Goal: Task Accomplishment & Management: Complete application form

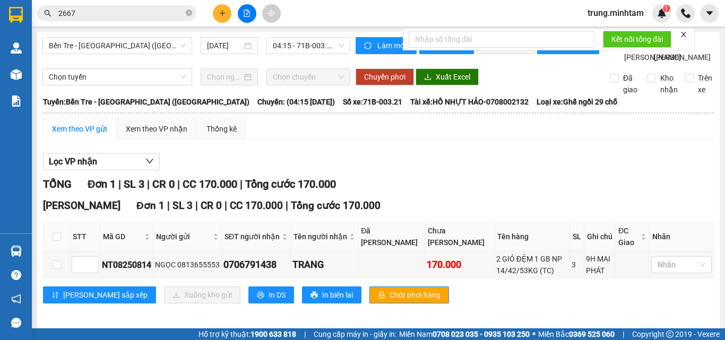
scroll to position [28, 0]
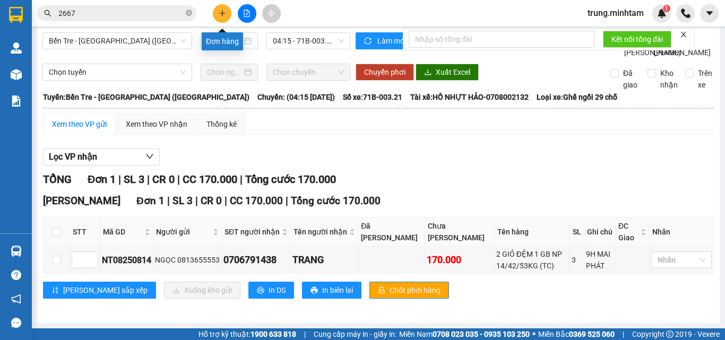
click at [218, 13] on button at bounding box center [222, 13] width 19 height 19
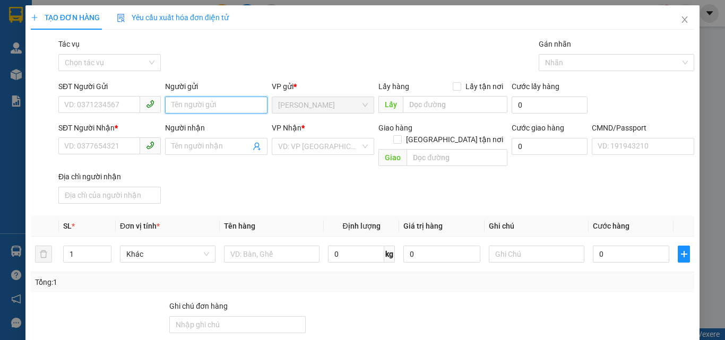
click at [202, 105] on input "Người gửi" at bounding box center [216, 105] width 102 height 17
type input "OANH TÔM"
click at [228, 125] on div "OANH TÔM - 0945322879" at bounding box center [214, 127] width 89 height 12
type input "0945322879"
type input "OANH TÔM"
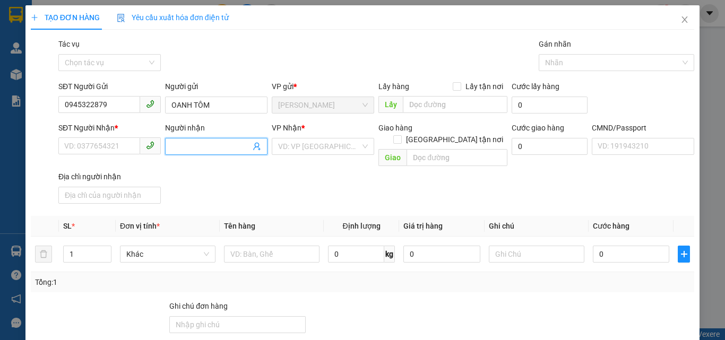
click at [257, 148] on icon "user-add" at bounding box center [257, 146] width 8 height 8
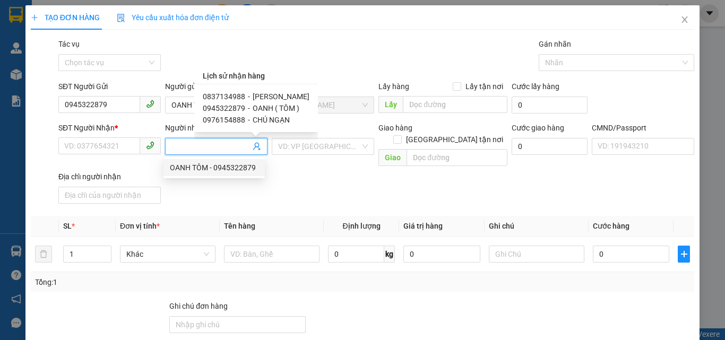
click at [263, 96] on span "[PERSON_NAME]" at bounding box center [281, 96] width 57 height 8
type input "0837134988"
type input "[PERSON_NAME]"
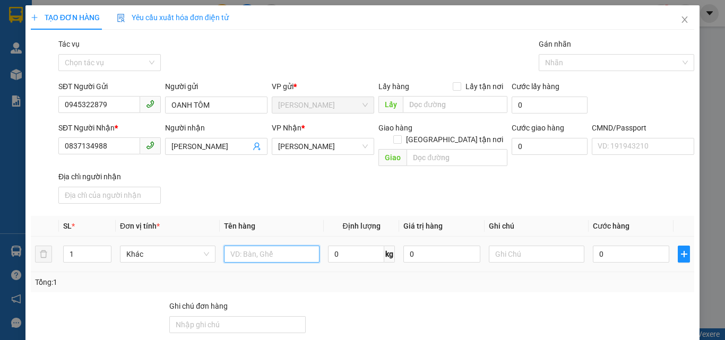
click at [247, 246] on input "text" at bounding box center [272, 254] width 96 height 17
type input "1 K THÙNG NHƯA NP (NP )DVS"
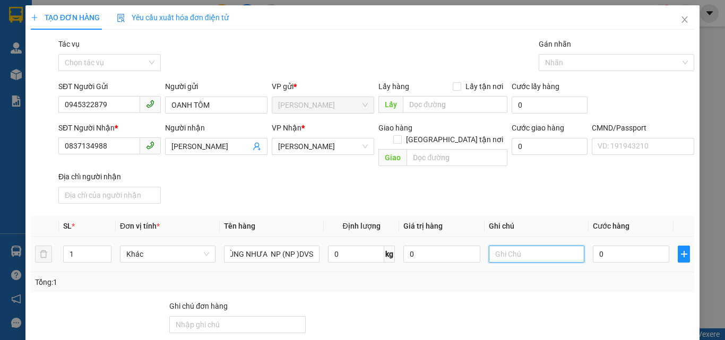
click at [528, 246] on input "text" at bounding box center [537, 254] width 96 height 17
type input "10H TRUNG"
type input "5"
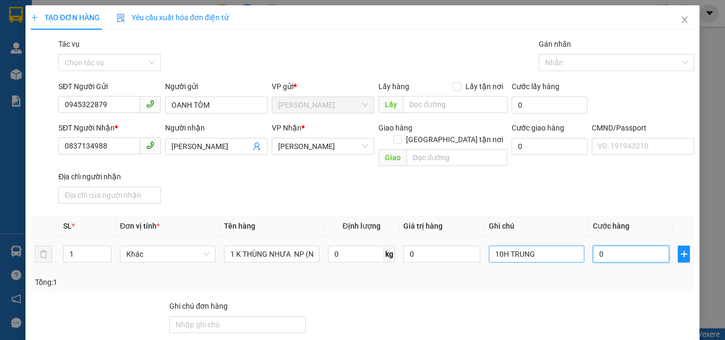
type input "5"
type input "55"
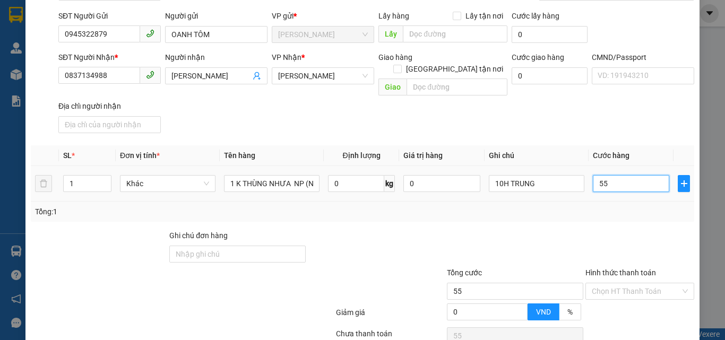
scroll to position [144, 0]
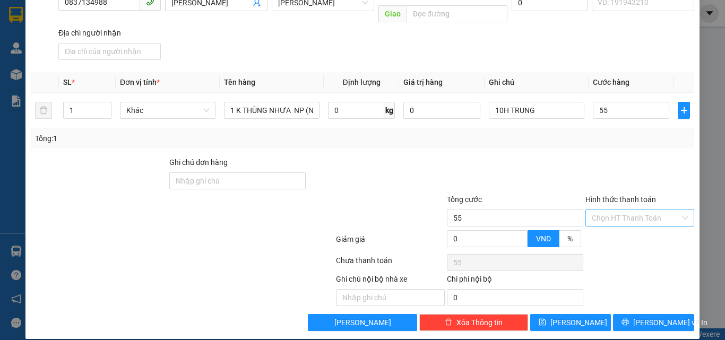
type input "55.000"
click at [619, 210] on input "Hình thức thanh toán" at bounding box center [636, 218] width 89 height 16
click at [613, 226] on div "Tại văn phòng" at bounding box center [633, 228] width 95 height 12
type input "0"
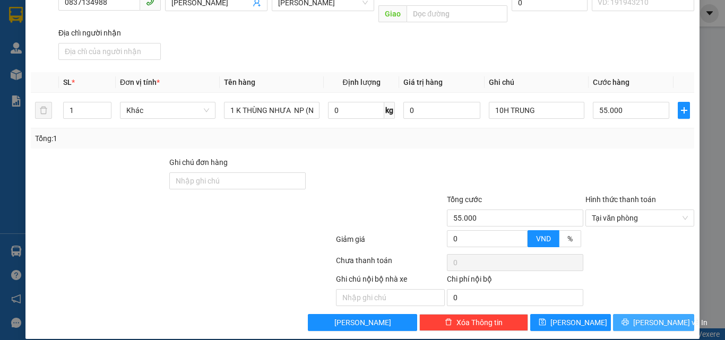
click at [643, 317] on span "[PERSON_NAME] và In" at bounding box center [671, 323] width 74 height 12
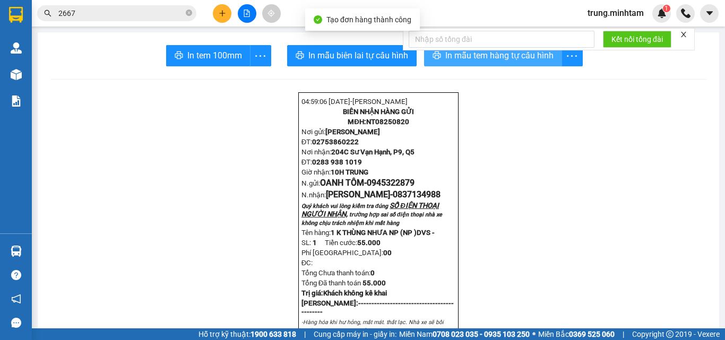
click at [455, 57] on span "In mẫu tem hàng tự cấu hình" at bounding box center [500, 55] width 108 height 13
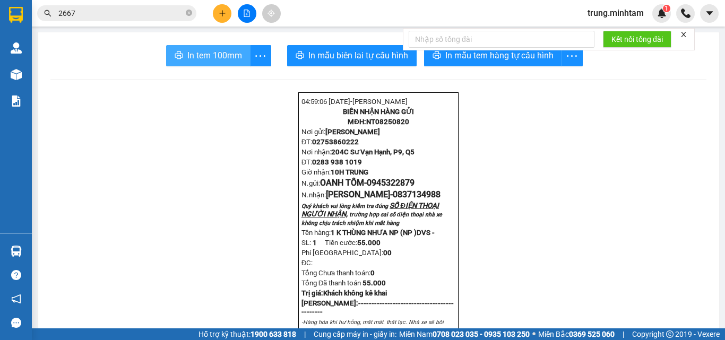
click at [206, 55] on span "In tem 100mm" at bounding box center [214, 55] width 55 height 13
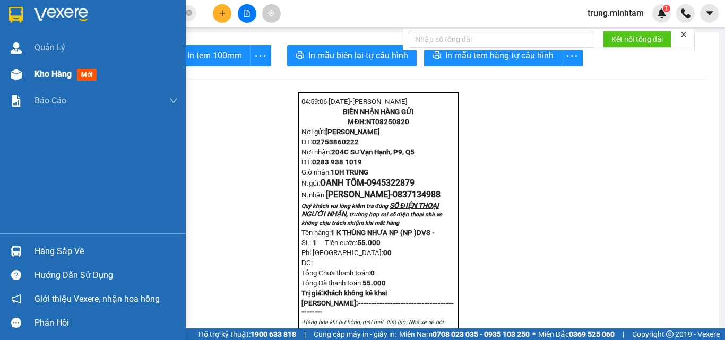
click at [51, 75] on span "Kho hàng" at bounding box center [53, 74] width 37 height 10
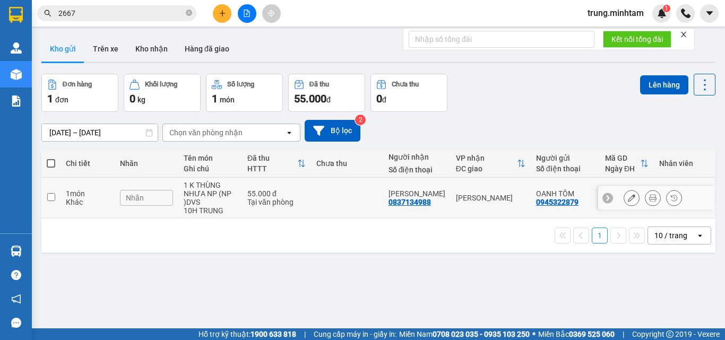
click at [358, 197] on td at bounding box center [347, 198] width 72 height 41
checkbox input "true"
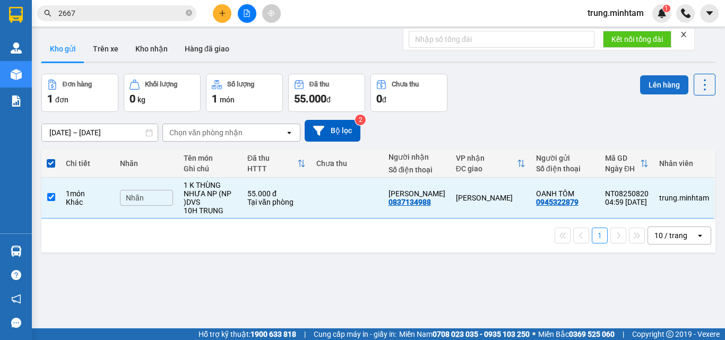
click at [656, 88] on button "Lên hàng" at bounding box center [664, 84] width 48 height 19
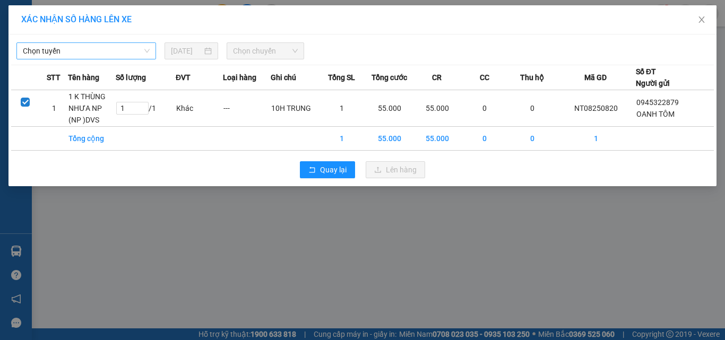
click at [137, 50] on span "Chọn tuyến" at bounding box center [86, 51] width 127 height 16
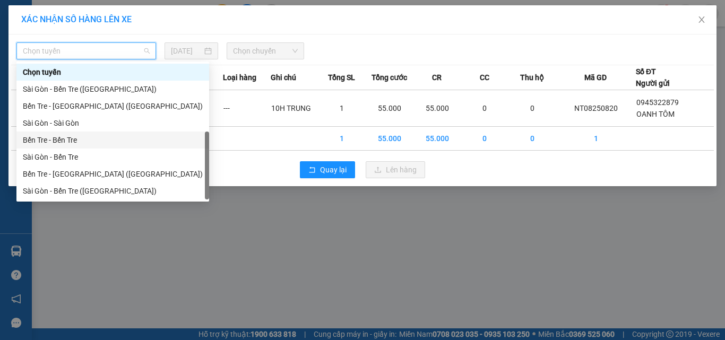
scroll to position [17, 0]
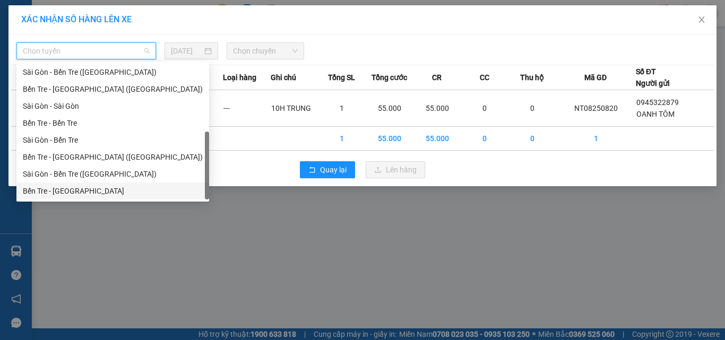
click at [73, 187] on div "Bến Tre - [GEOGRAPHIC_DATA]" at bounding box center [113, 191] width 180 height 12
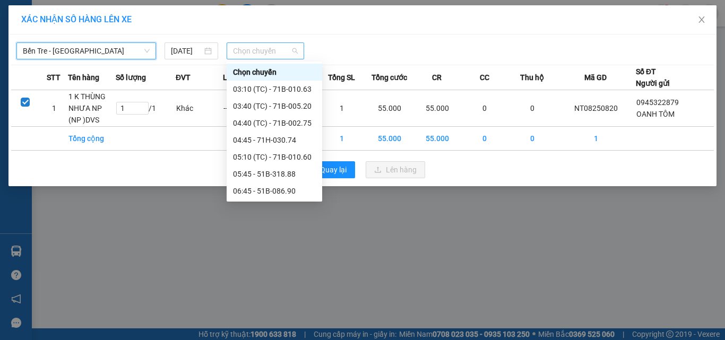
click at [243, 55] on span "Chọn chuyến" at bounding box center [265, 51] width 65 height 16
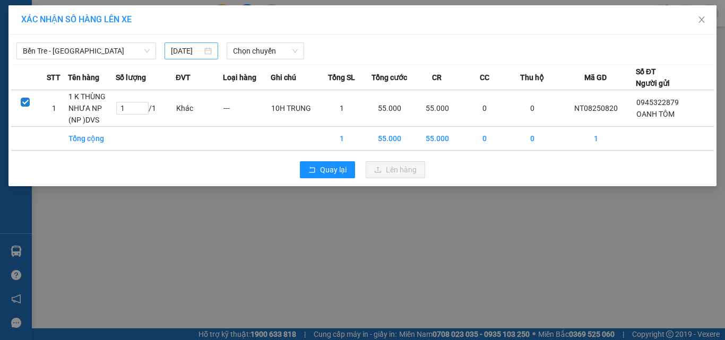
click at [206, 50] on div "[DATE]" at bounding box center [191, 51] width 40 height 12
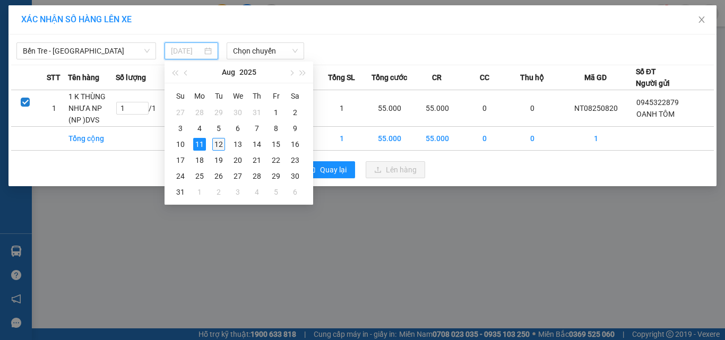
click at [224, 144] on div "12" at bounding box center [218, 144] width 13 height 13
type input "[DATE]"
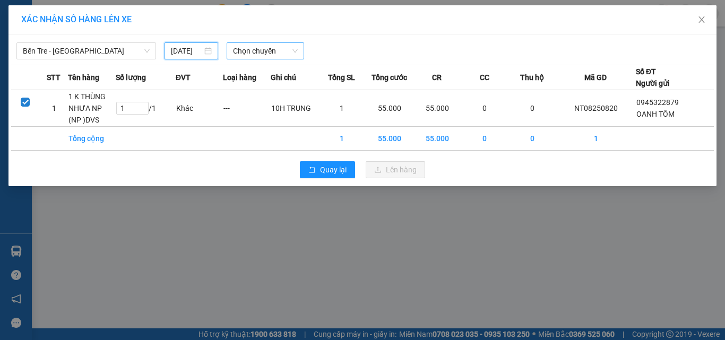
click at [267, 52] on span "Chọn chuyến" at bounding box center [265, 51] width 65 height 16
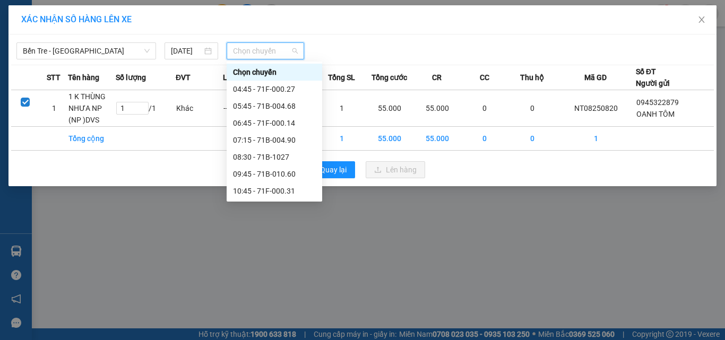
scroll to position [0, 0]
click at [285, 91] on div "04:45 - 71F-000.27" at bounding box center [274, 89] width 83 height 12
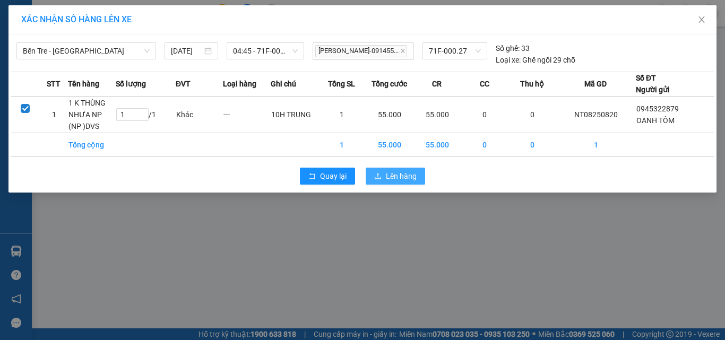
click at [381, 179] on icon "upload" at bounding box center [377, 176] width 7 height 7
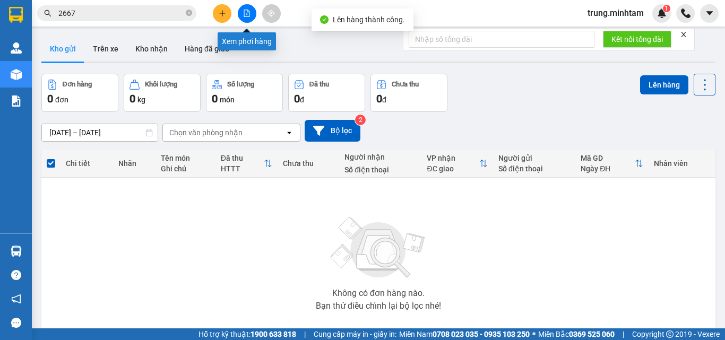
click at [250, 11] on icon "file-add" at bounding box center [246, 13] width 7 height 7
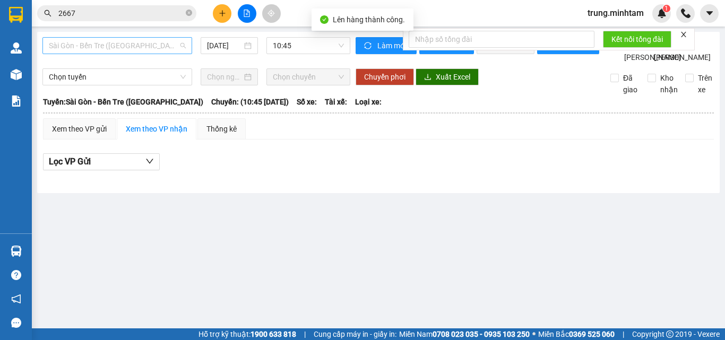
click at [139, 47] on span "Sài Gòn - Bến Tre ([GEOGRAPHIC_DATA])" at bounding box center [117, 46] width 137 height 16
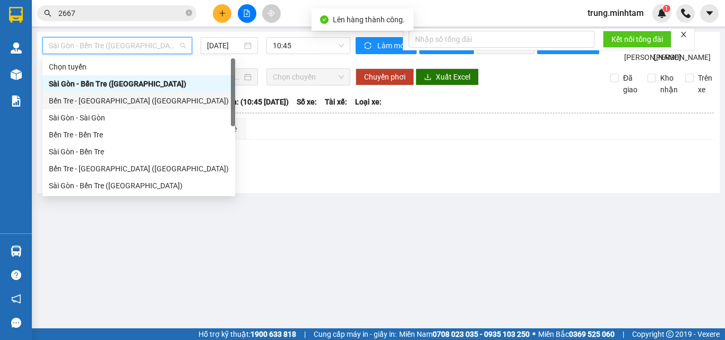
scroll to position [17, 0]
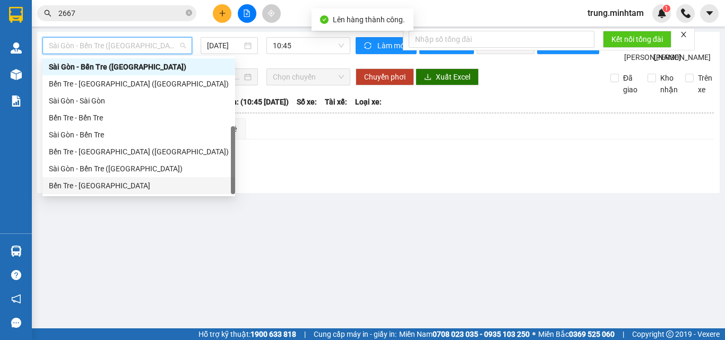
click at [98, 190] on div "Bến Tre - [GEOGRAPHIC_DATA]" at bounding box center [139, 186] width 180 height 12
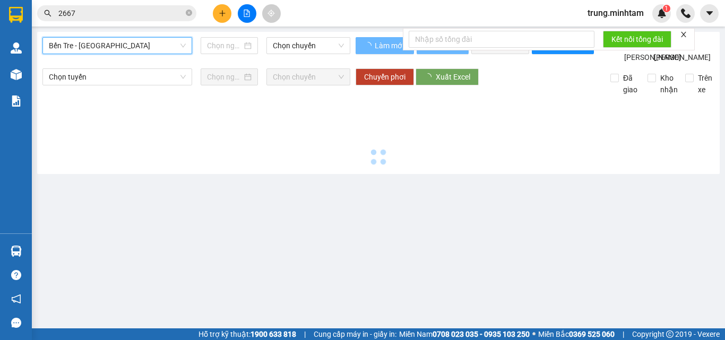
type input "[DATE]"
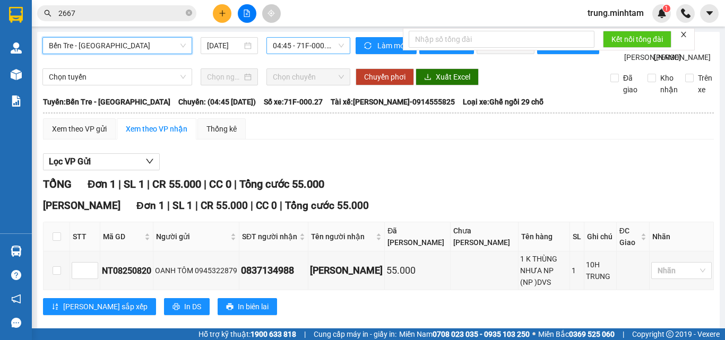
click at [277, 43] on span "04:45 - 71F-000.27" at bounding box center [308, 46] width 71 height 16
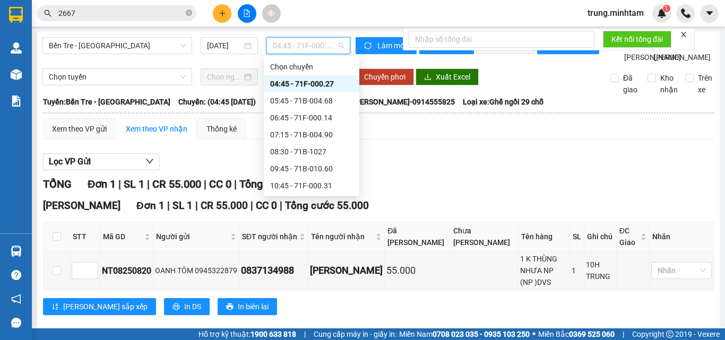
click at [313, 83] on div "04:45 - 71F-000.27" at bounding box center [311, 84] width 83 height 12
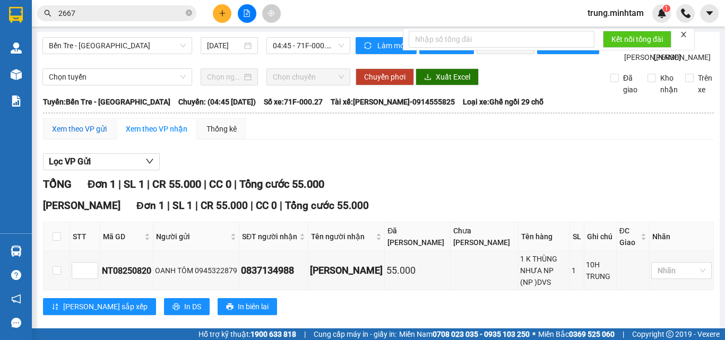
click at [81, 135] on div "Xem theo VP gửi" at bounding box center [79, 129] width 55 height 12
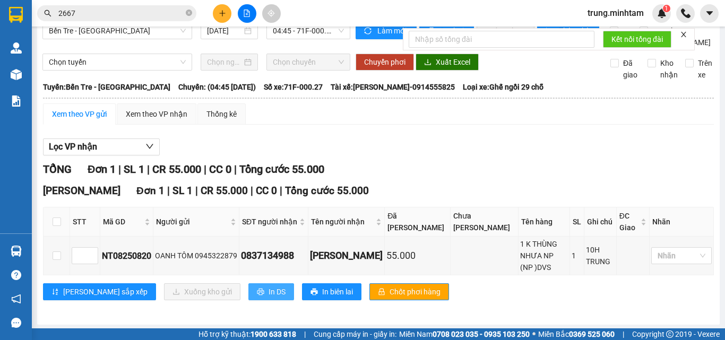
scroll to position [28, 0]
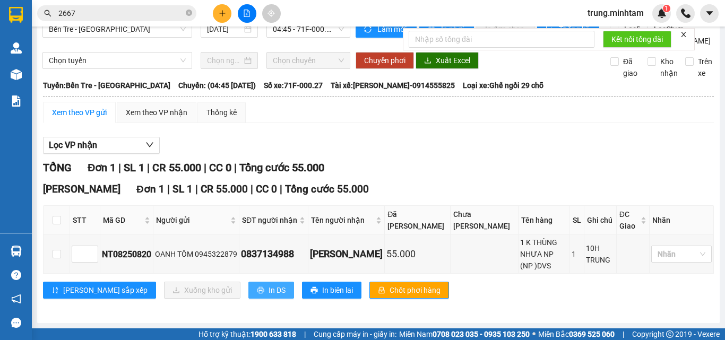
click at [269, 294] on span "In DS" at bounding box center [277, 291] width 17 height 12
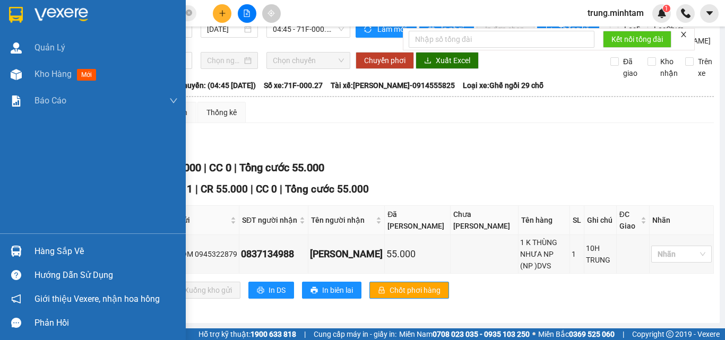
click at [70, 252] on div "Hàng sắp về" at bounding box center [106, 252] width 143 height 16
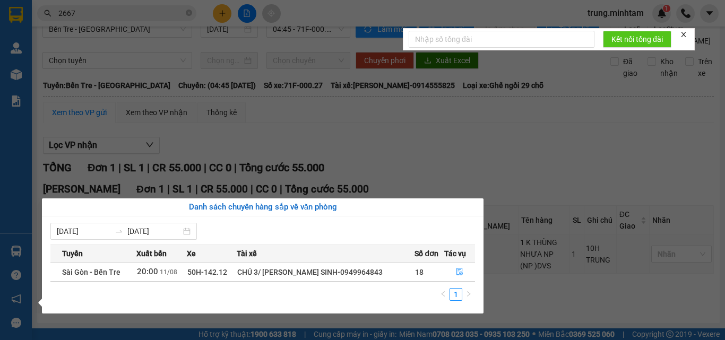
click at [441, 148] on section "Kết quả tìm kiếm ( 7 ) Bộ lọc Mã ĐH Trạng thái Món hàng Tổng cước Chưa cước Nhã…" at bounding box center [362, 170] width 725 height 340
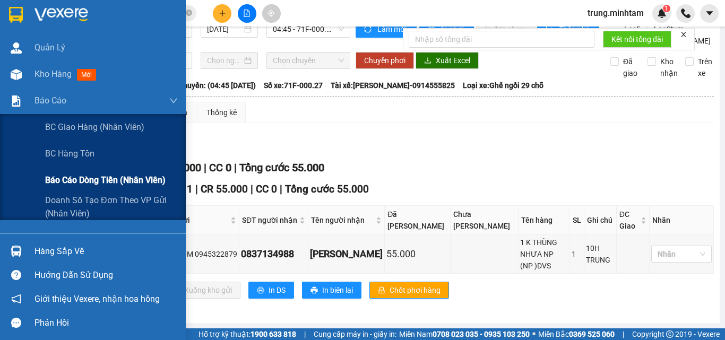
click at [77, 183] on span "Báo cáo dòng tiền (nhân viên)" at bounding box center [105, 180] width 121 height 13
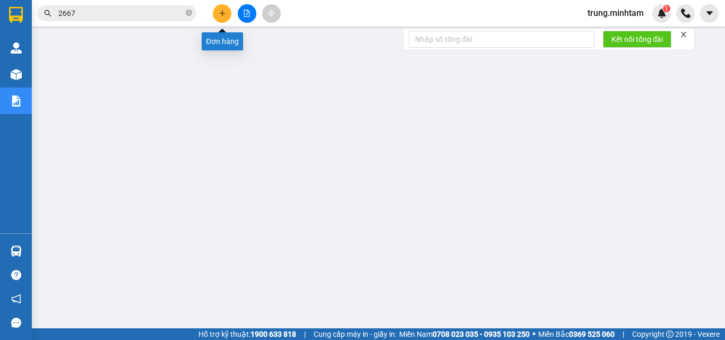
click at [220, 12] on icon "plus" at bounding box center [222, 13] width 7 height 7
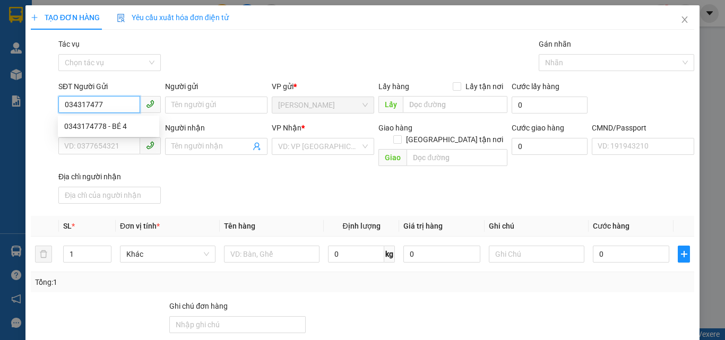
type input "0343174778"
click at [116, 125] on div "0343174778 - BÉ 4" at bounding box center [108, 127] width 89 height 12
type input "BÉ 4"
type input "0972436331"
type input "TRUNG"
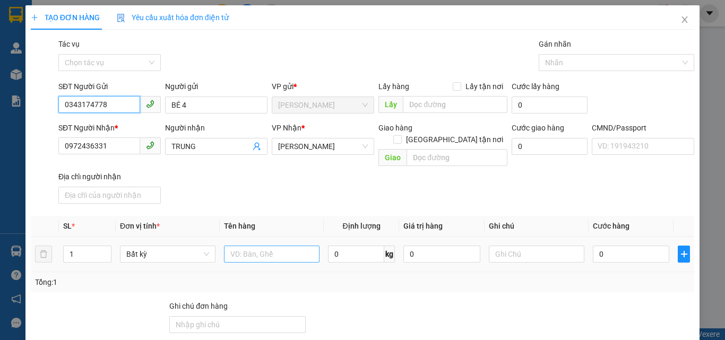
type input "0343174778"
click at [292, 246] on input "text" at bounding box center [272, 254] width 96 height 17
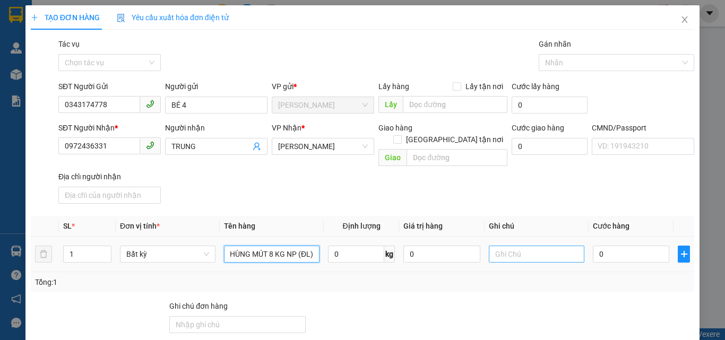
type input "1 THÙNG MÚT 8 KG NP (ĐL)"
click at [553, 246] on input "text" at bounding box center [537, 254] width 96 height 17
type input "10H TRUNG"
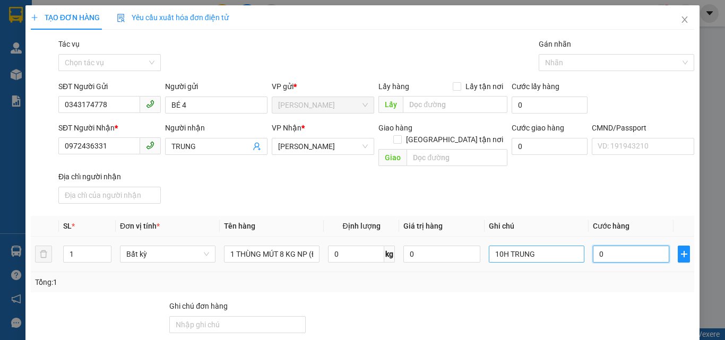
type input "2"
type input "25"
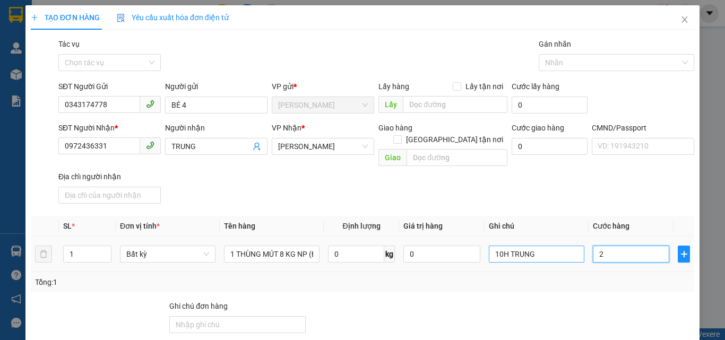
type input "25"
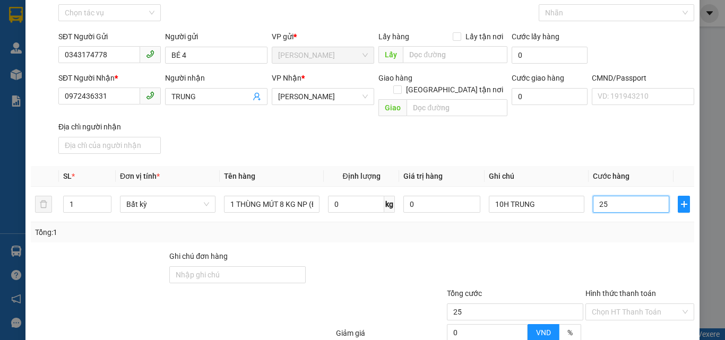
scroll to position [71, 0]
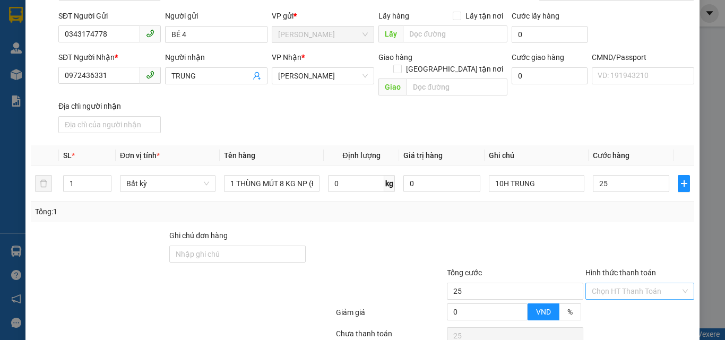
type input "25.000"
click at [622, 284] on input "Hình thức thanh toán" at bounding box center [636, 292] width 89 height 16
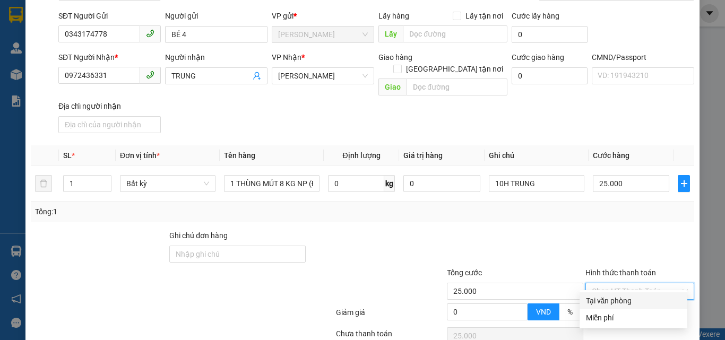
scroll to position [142, 0]
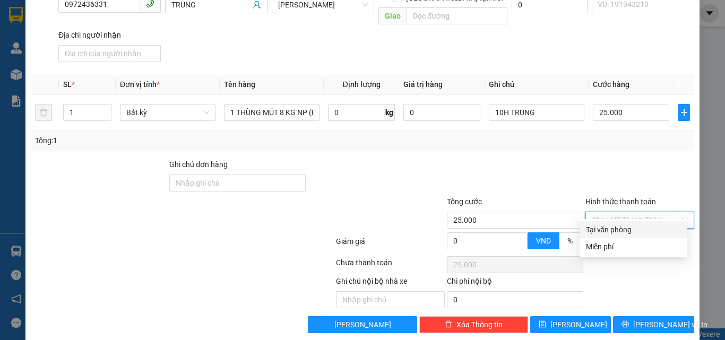
click at [605, 230] on div "Tại văn phòng" at bounding box center [633, 230] width 95 height 12
type input "0"
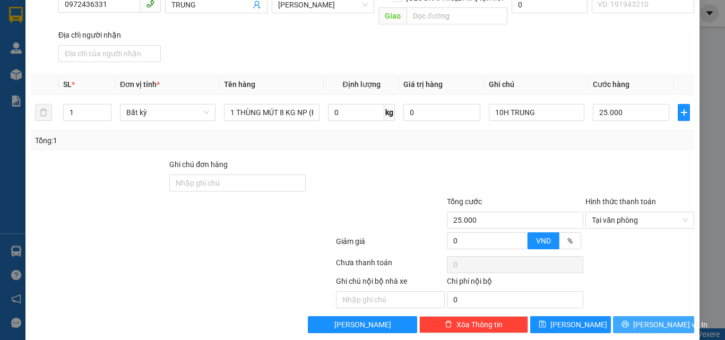
click at [645, 319] on span "[PERSON_NAME] và In" at bounding box center [671, 325] width 74 height 12
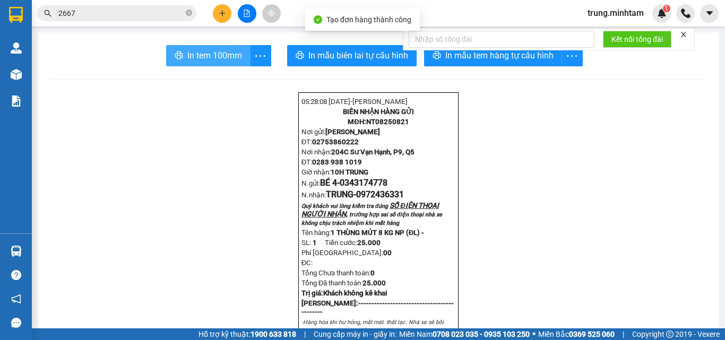
drag, startPoint x: 210, startPoint y: 57, endPoint x: 466, endPoint y: 49, distance: 256.1
click at [466, 49] on body "Kết quả tìm kiếm ( 7 ) Bộ lọc Mã ĐH Trạng thái Món hàng Tổng cước Chưa cước Nhã…" at bounding box center [362, 170] width 725 height 340
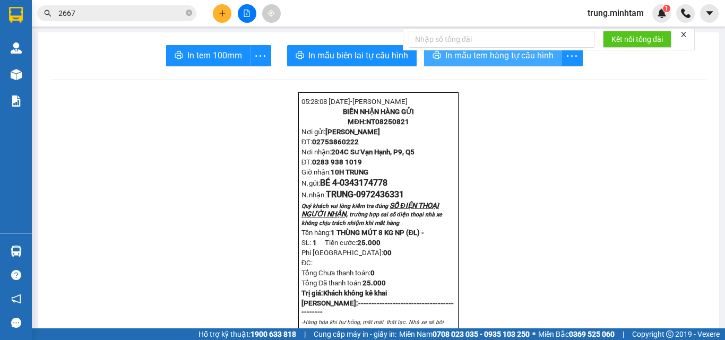
click at [465, 55] on span "In mẫu tem hàng tự cấu hình" at bounding box center [500, 55] width 108 height 13
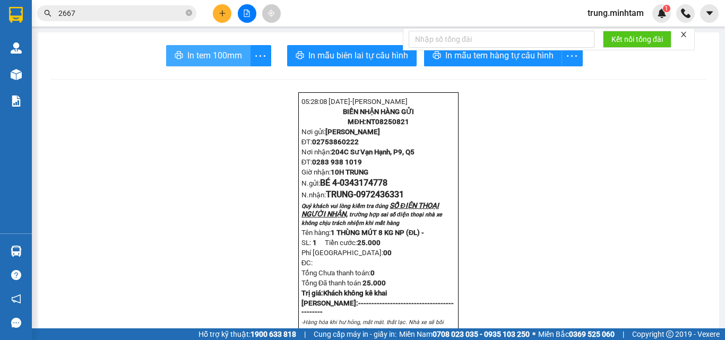
click at [201, 56] on span "In tem 100mm" at bounding box center [214, 55] width 55 height 13
